Goal: Information Seeking & Learning: Learn about a topic

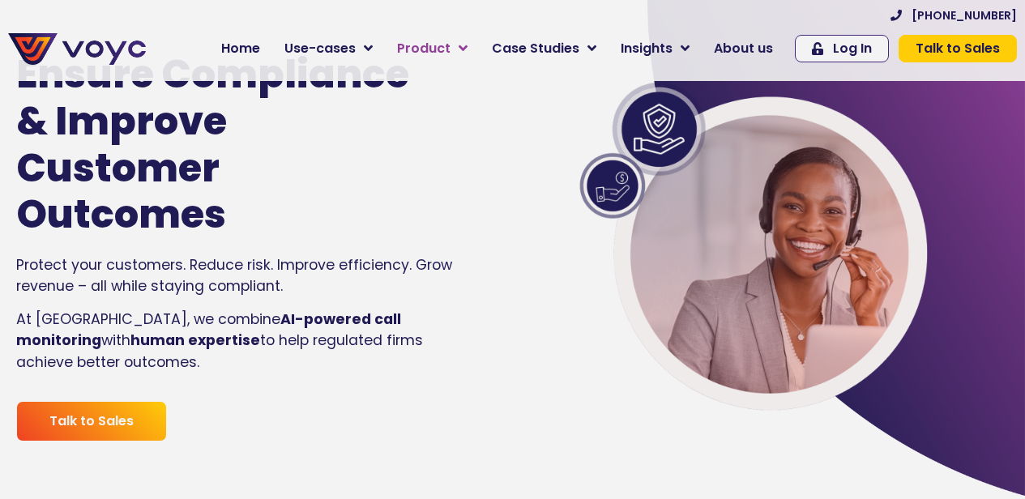
click at [450, 49] on span "Product" at bounding box center [423, 48] width 53 height 19
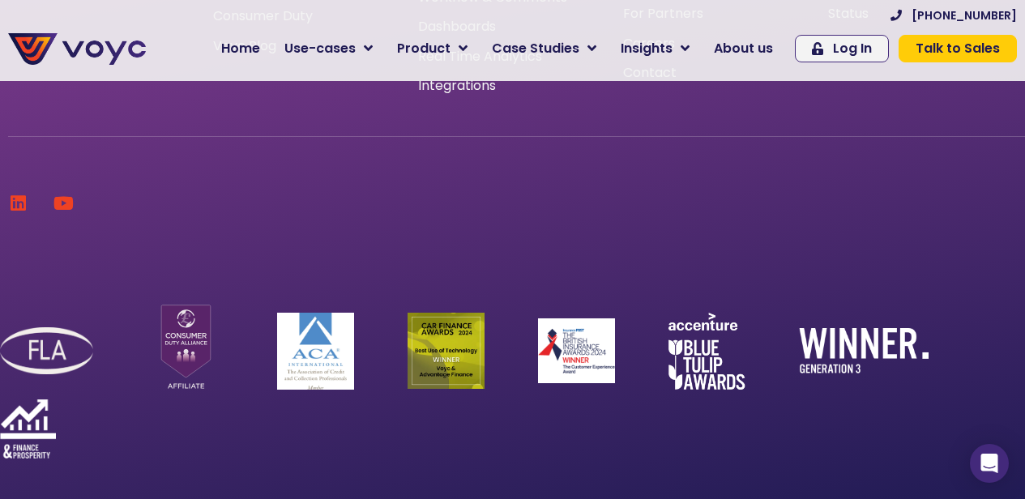
scroll to position [8777, 0]
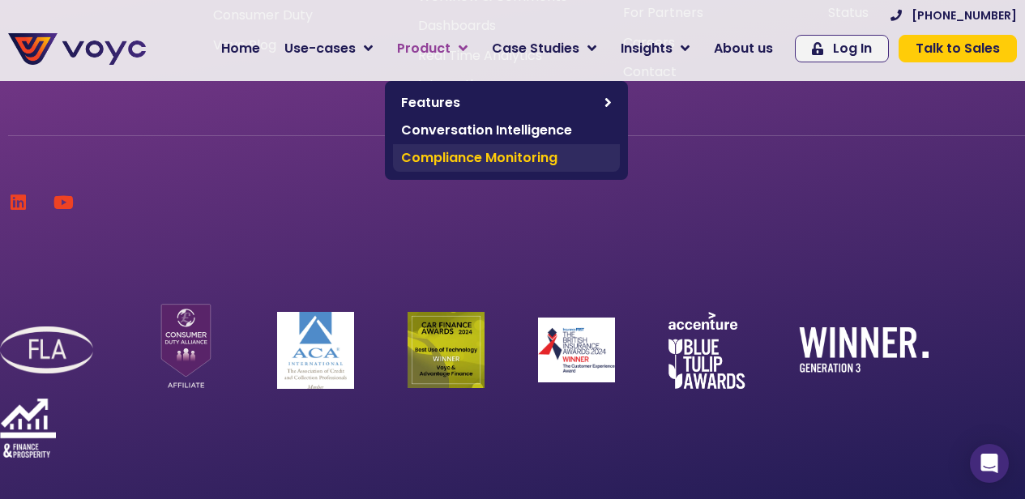
click at [492, 152] on span "Compliance Monitoring" at bounding box center [506, 157] width 211 height 19
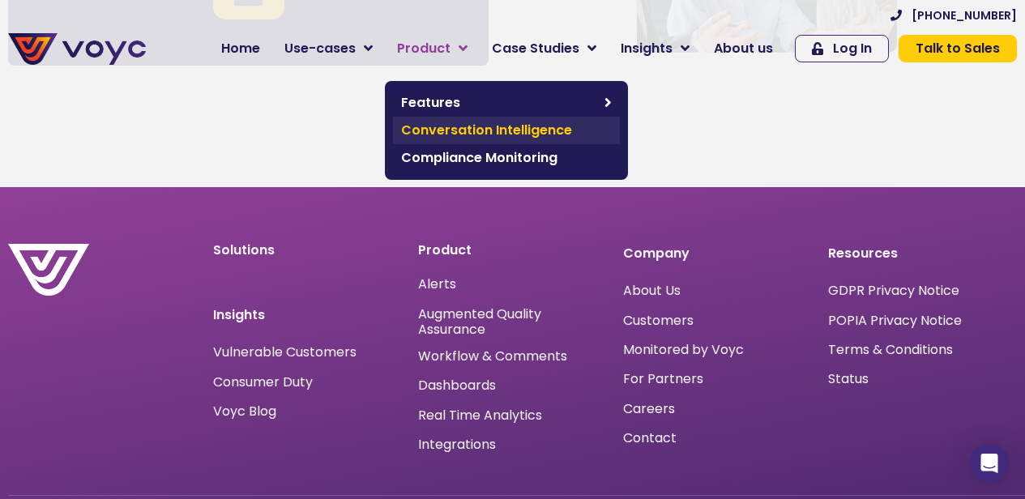
scroll to position [5465, 0]
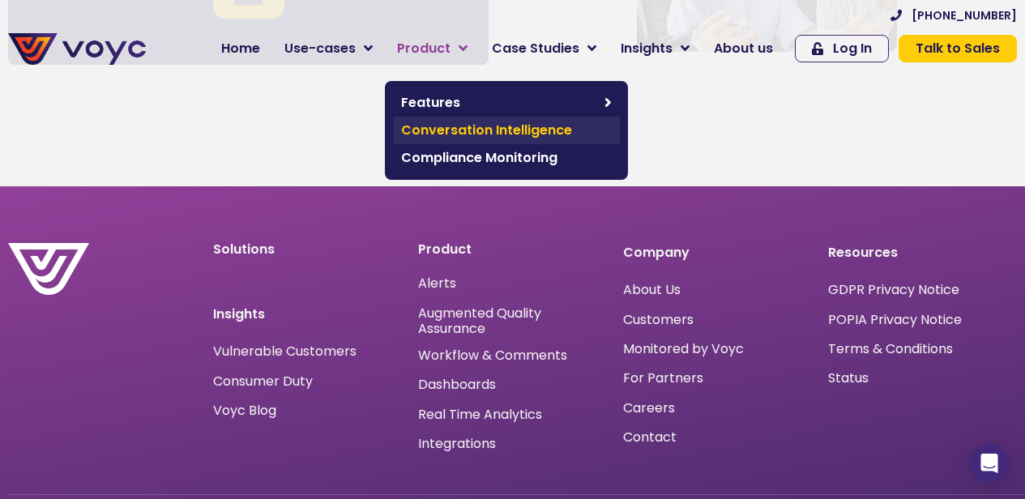
click at [499, 131] on span "Conversation Intelligence" at bounding box center [506, 130] width 211 height 19
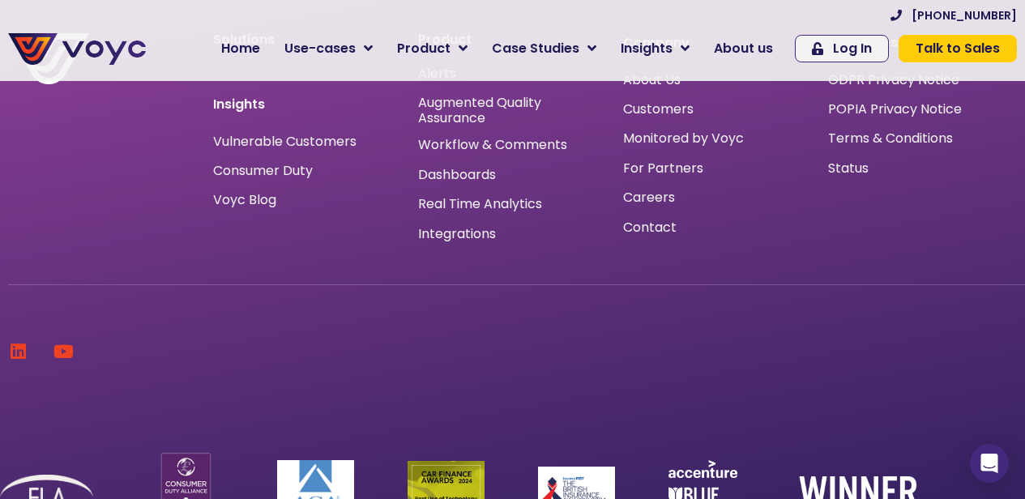
scroll to position [5412, 0]
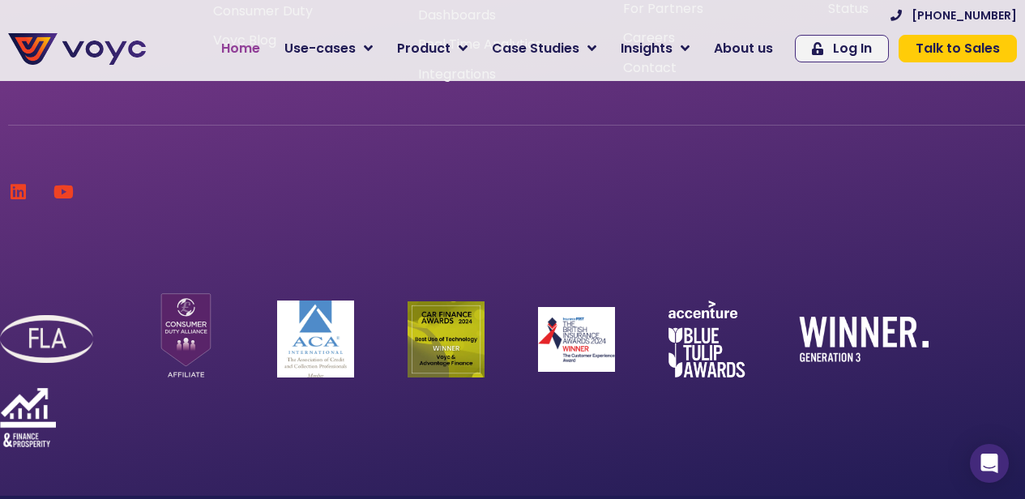
click at [260, 47] on span "Home" at bounding box center [240, 48] width 39 height 19
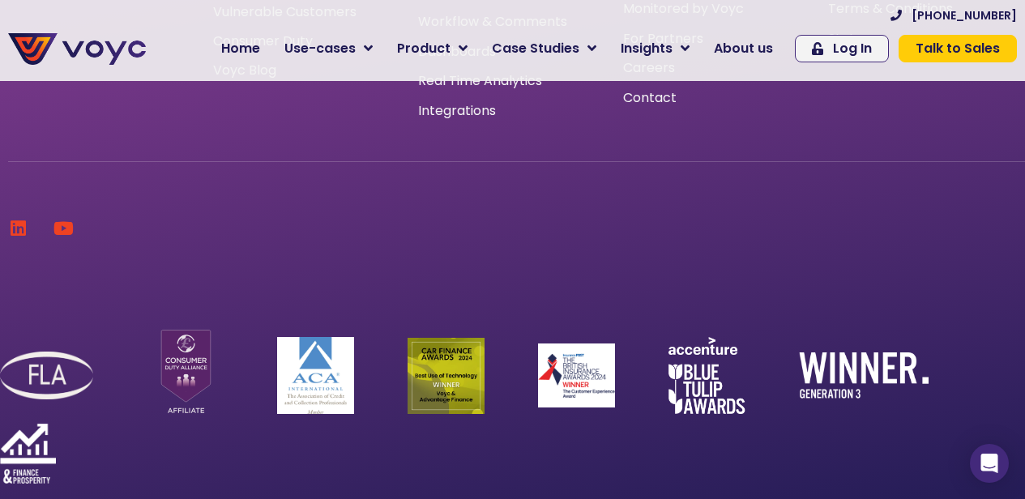
scroll to position [5310, 0]
